Goal: Task Accomplishment & Management: Manage account settings

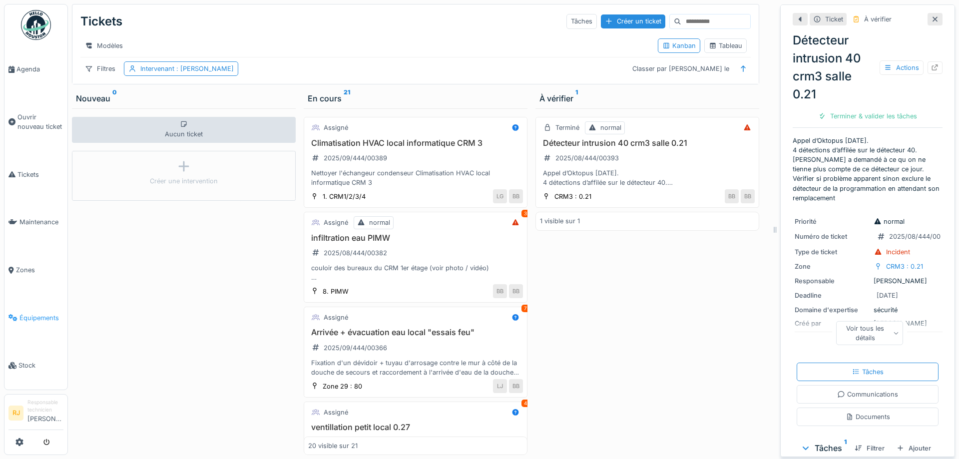
click at [24, 322] on link "Équipements" at bounding box center [35, 318] width 63 height 48
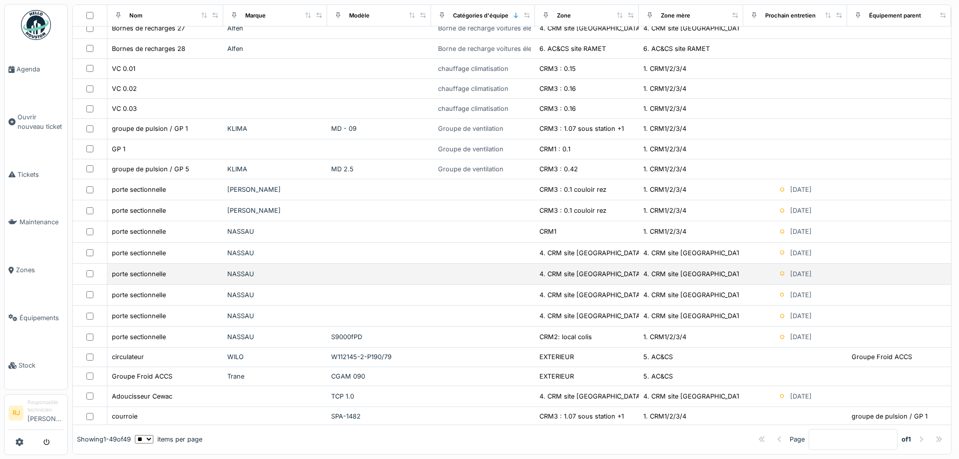
scroll to position [672, 0]
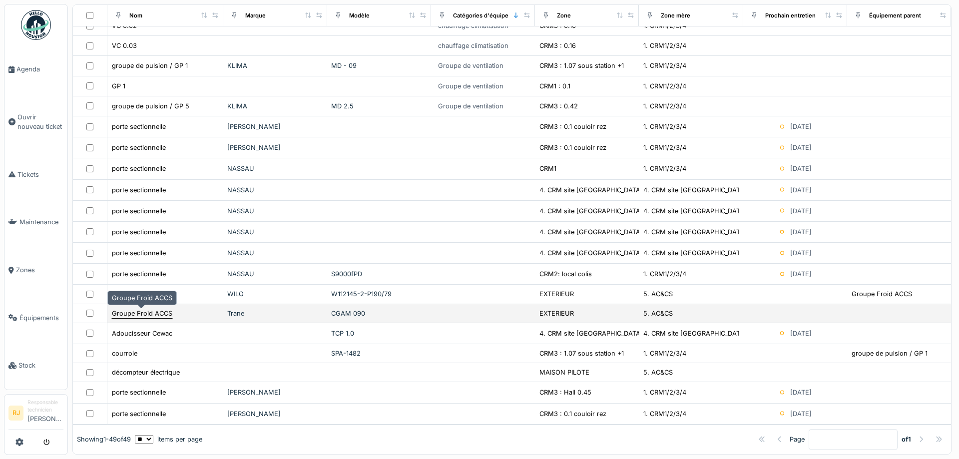
click at [148, 314] on div "Groupe Froid ACCS" at bounding box center [142, 313] width 60 height 9
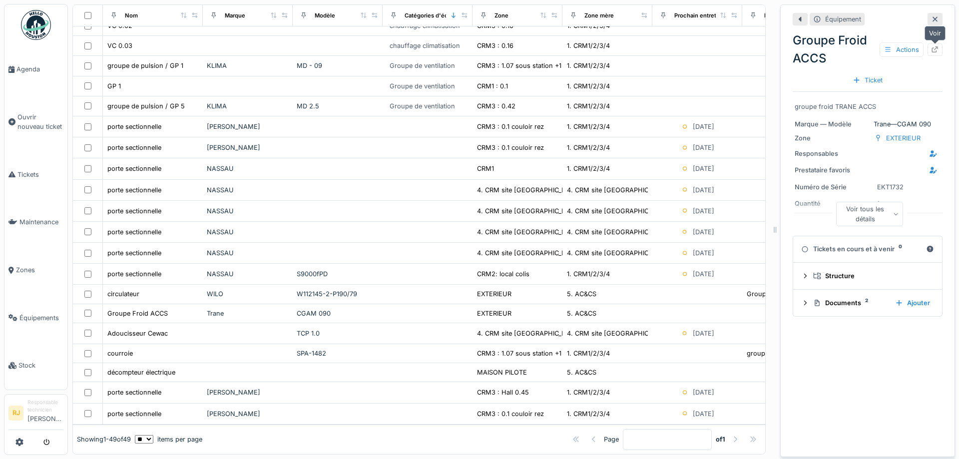
click at [934, 49] on icon at bounding box center [935, 49] width 8 height 6
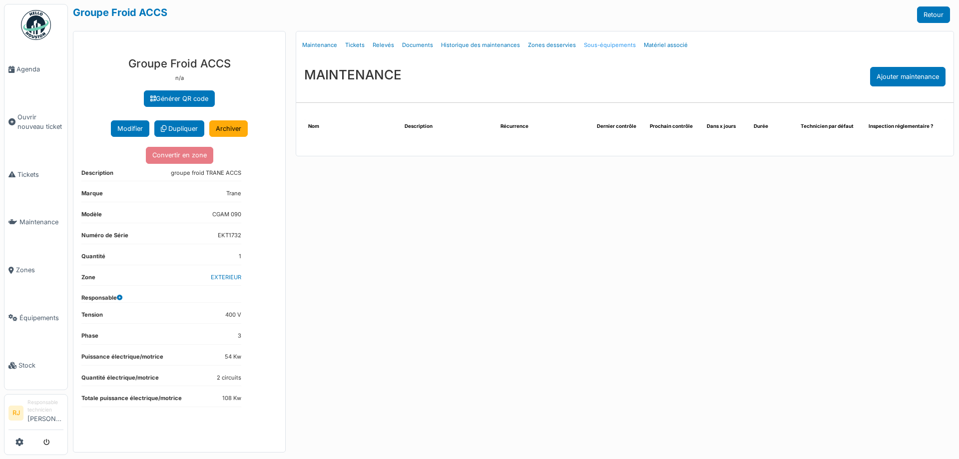
click at [617, 47] on link "Sous-équipements" at bounding box center [610, 44] width 60 height 23
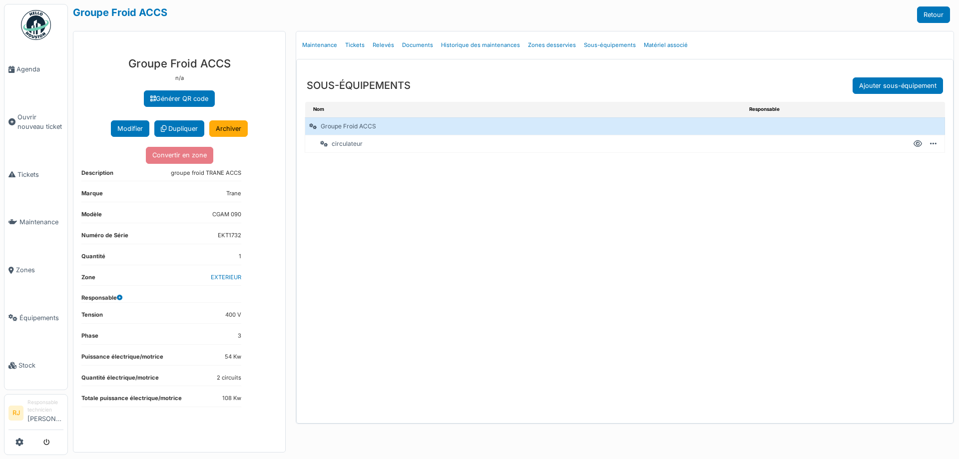
click at [357, 149] on div "circulateur" at bounding box center [446, 143] width 282 height 17
click at [357, 145] on div "circulateur" at bounding box center [446, 143] width 282 height 17
click at [921, 144] on icon at bounding box center [918, 144] width 8 height 0
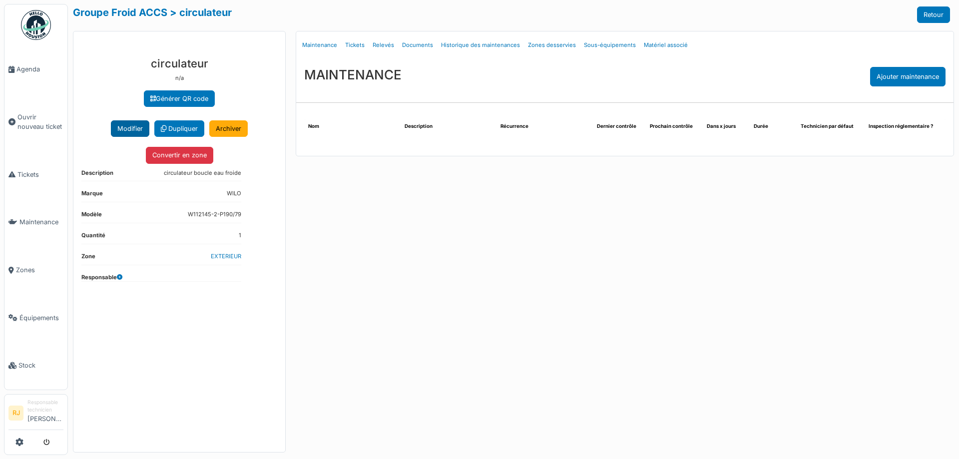
click at [124, 125] on button "Modifier" at bounding box center [130, 128] width 38 height 16
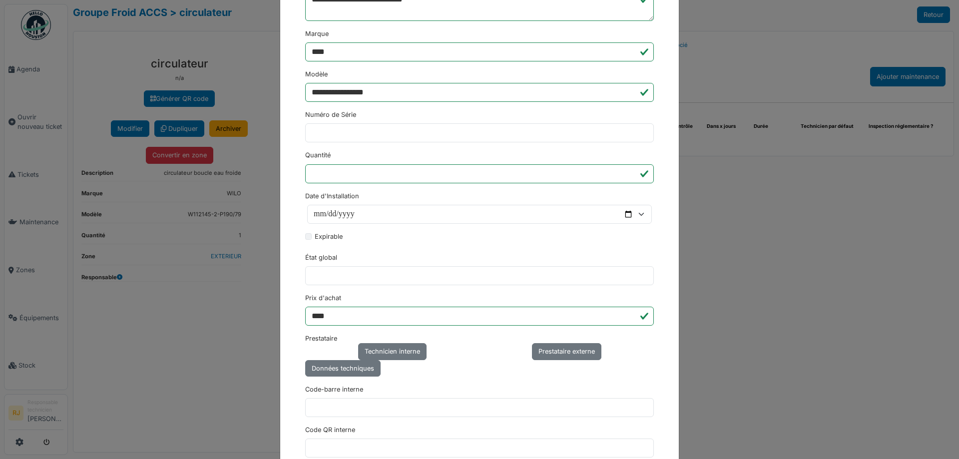
scroll to position [315, 0]
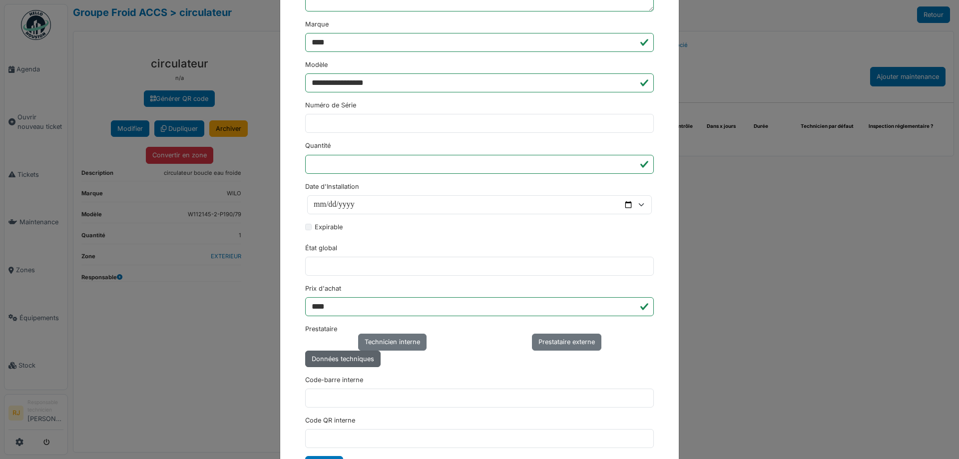
click at [367, 359] on div "Données techniques" at bounding box center [342, 359] width 75 height 16
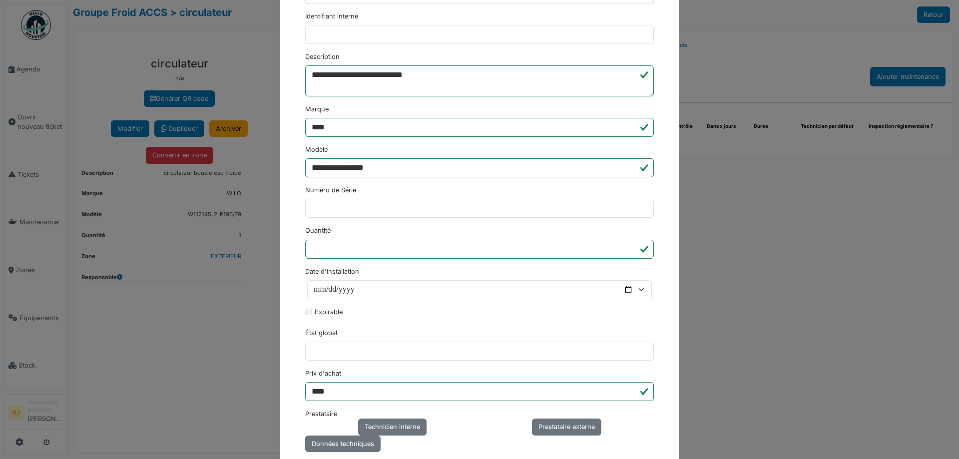
scroll to position [180, 0]
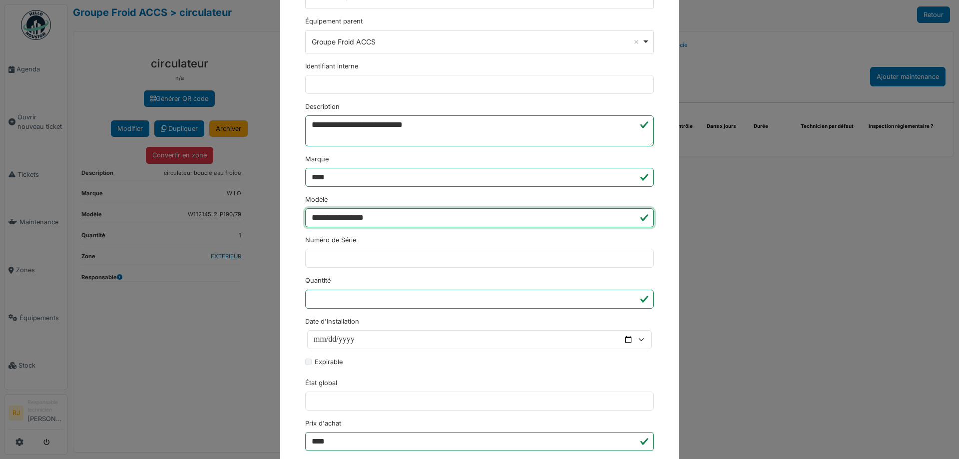
drag, startPoint x: 394, startPoint y: 214, endPoint x: 315, endPoint y: 214, distance: 78.4
click at [315, 214] on input "**********" at bounding box center [479, 217] width 349 height 19
click at [427, 215] on input "**********" at bounding box center [479, 217] width 349 height 19
drag, startPoint x: 71, startPoint y: 444, endPoint x: 91, endPoint y: 449, distance: 20.5
click at [72, 445] on div "**********" at bounding box center [479, 229] width 959 height 459
